Goal: Download file/media

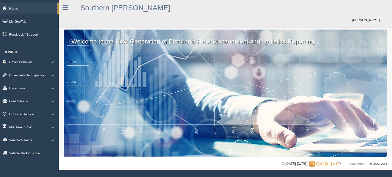
click at [30, 130] on link "Idle Time / Cost" at bounding box center [29, 126] width 59 height 11
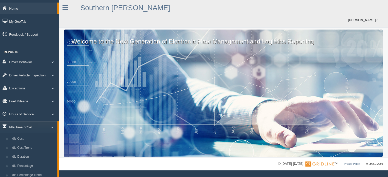
scroll to position [25, 0]
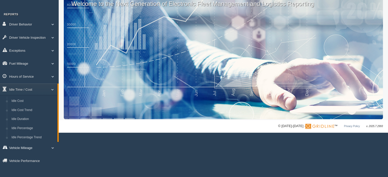
click at [32, 147] on link "Vehicle Mileage" at bounding box center [29, 147] width 59 height 11
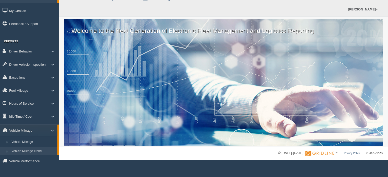
scroll to position [12, 0]
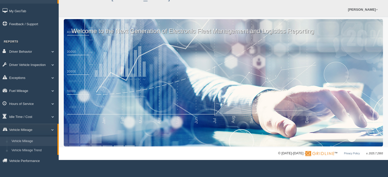
click at [32, 142] on link "Vehicle Mileage" at bounding box center [33, 141] width 48 height 9
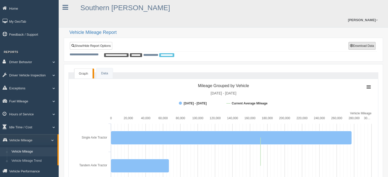
click at [363, 42] on button "Download Data" at bounding box center [361, 46] width 27 height 8
